Goal: Task Accomplishment & Management: Manage account settings

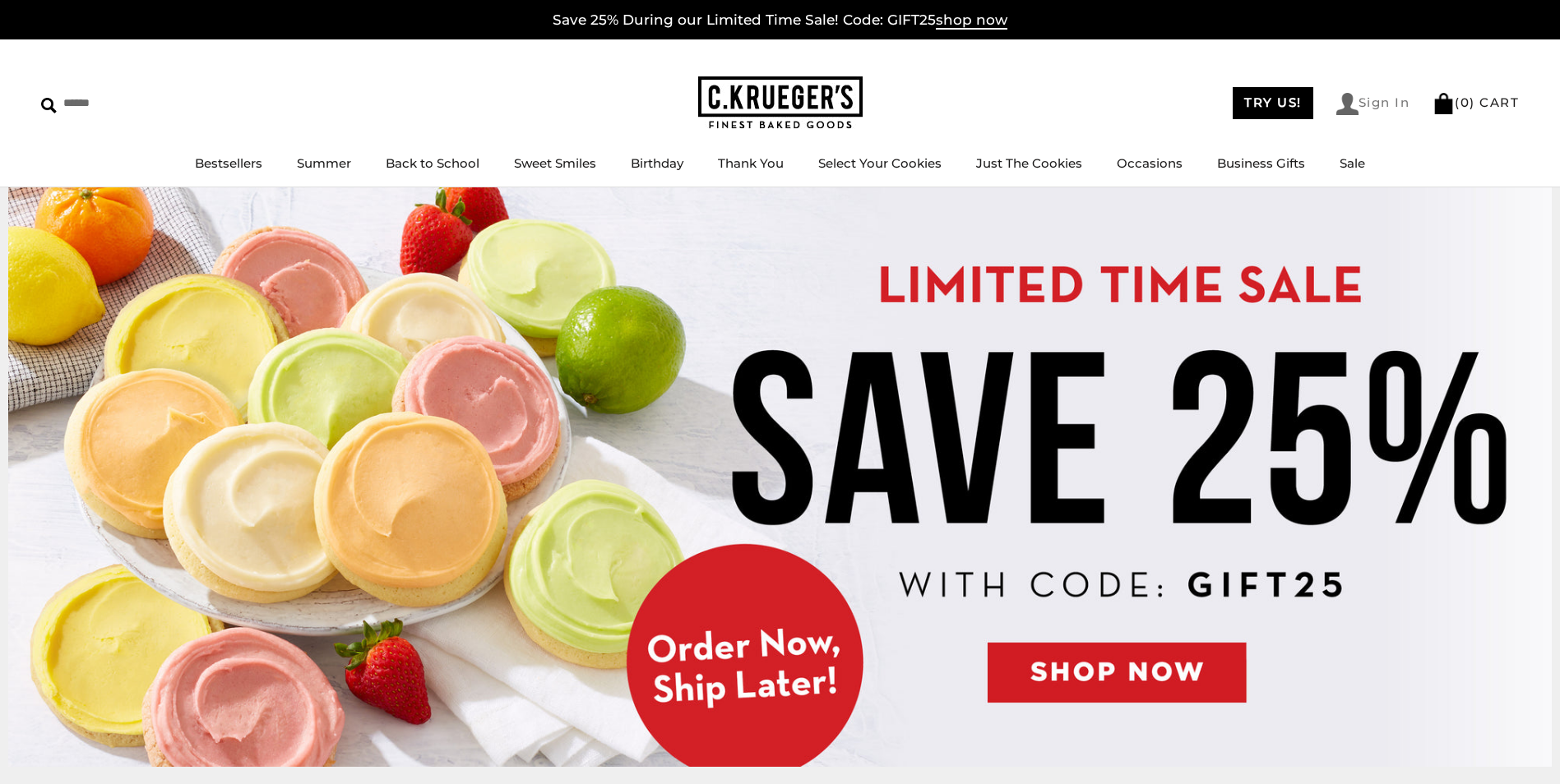
click at [1347, 104] on img at bounding box center [1347, 103] width 23 height 23
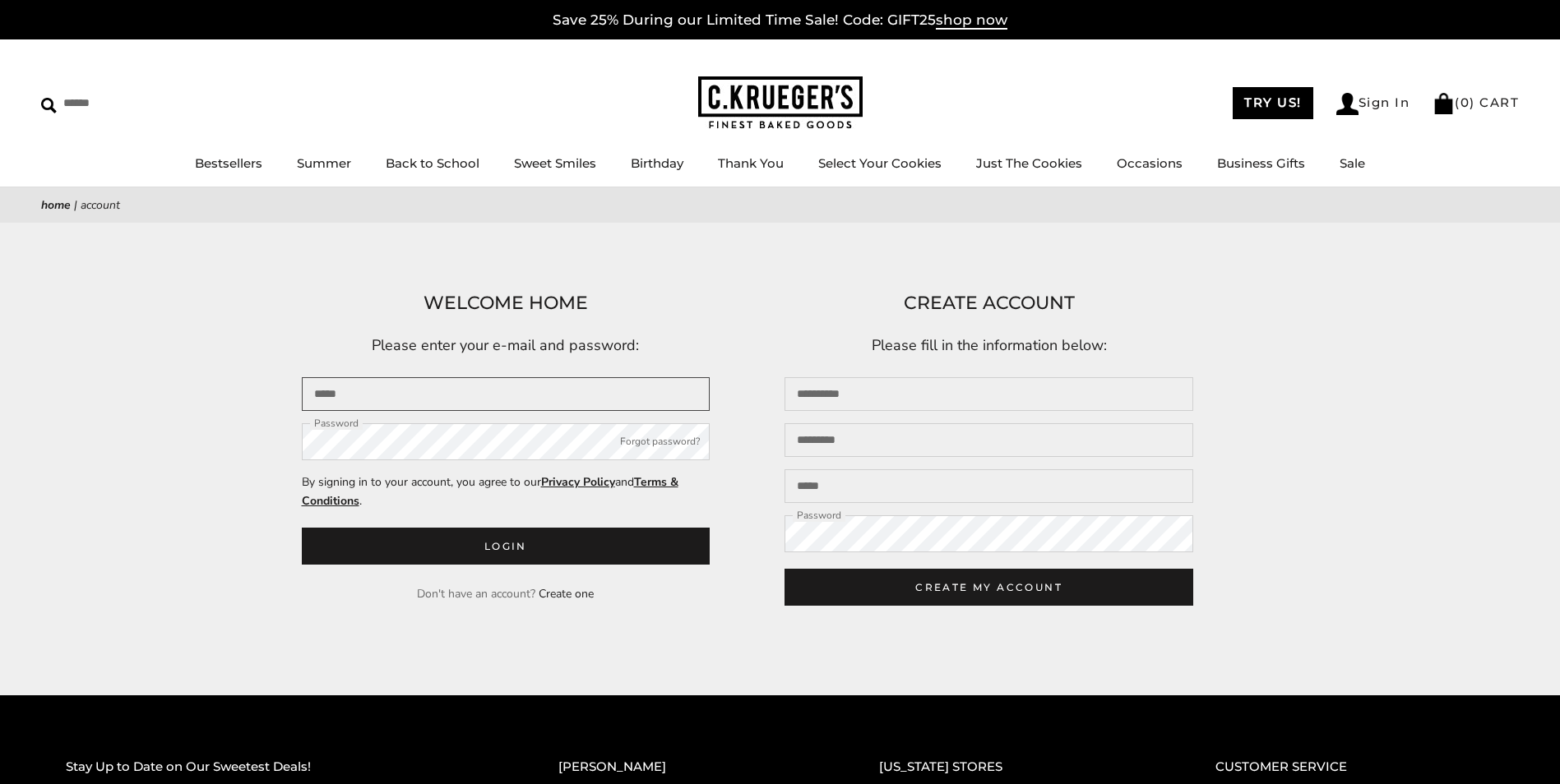
click at [461, 407] on input "Email" at bounding box center [506, 394] width 408 height 33
type input "**********"
click at [302, 527] on button "Login" at bounding box center [506, 546] width 408 height 37
